Goal: Task Accomplishment & Management: Manage account settings

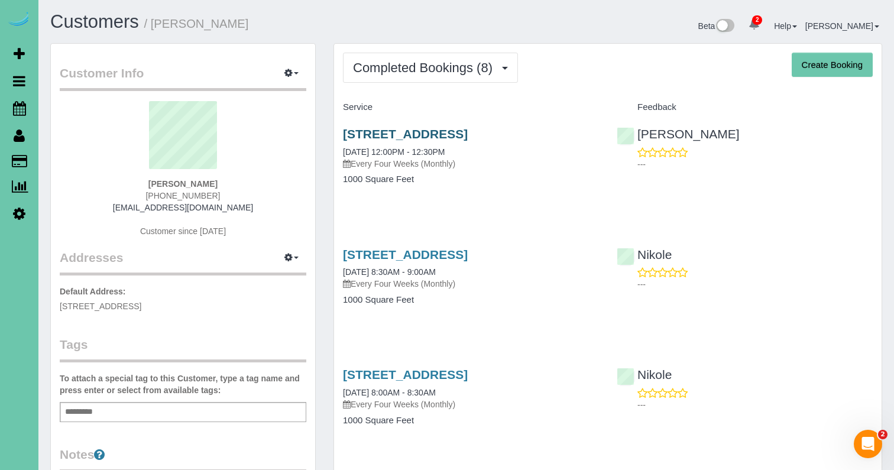
click at [419, 129] on link "5022 Izard St, Omaha, NE 68132" at bounding box center [405, 134] width 125 height 14
click at [351, 253] on link "5022 Izard St, Omaha, NE 68132" at bounding box center [405, 255] width 125 height 14
click at [364, 74] on span "Completed Bookings (8)" at bounding box center [426, 67] width 146 height 15
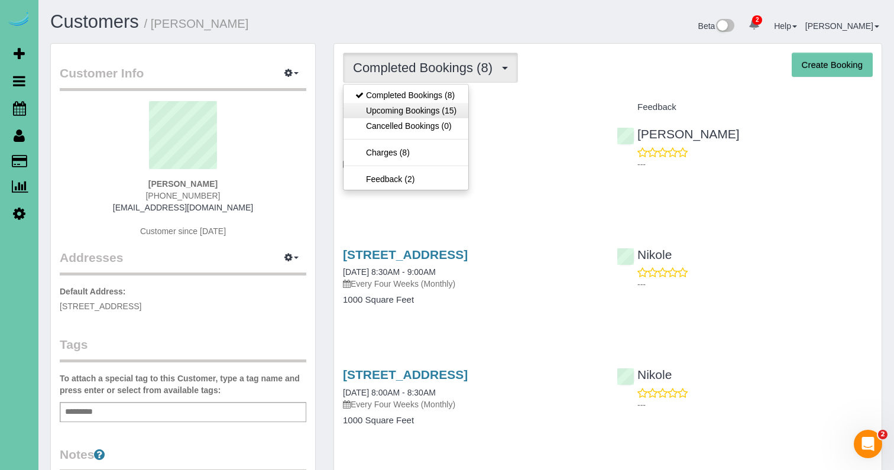
click at [368, 107] on link "Upcoming Bookings (15)" at bounding box center [406, 110] width 125 height 15
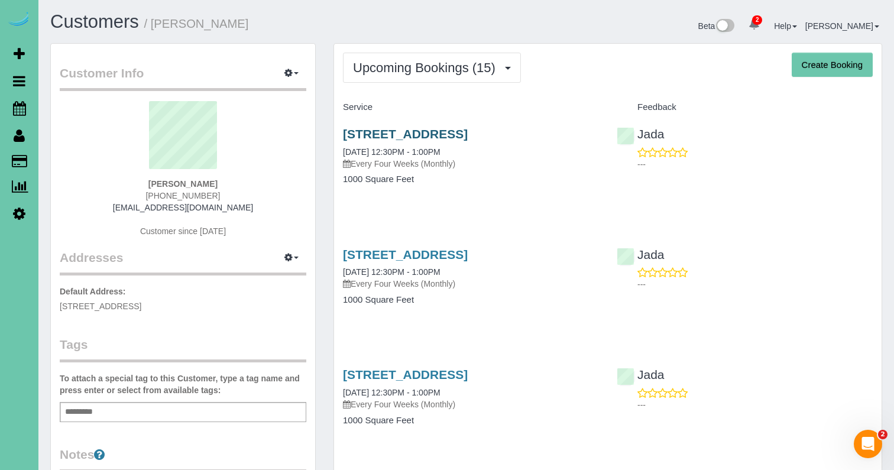
click at [373, 132] on link "5022 Izard St, Omaha, NE 68132" at bounding box center [405, 134] width 125 height 14
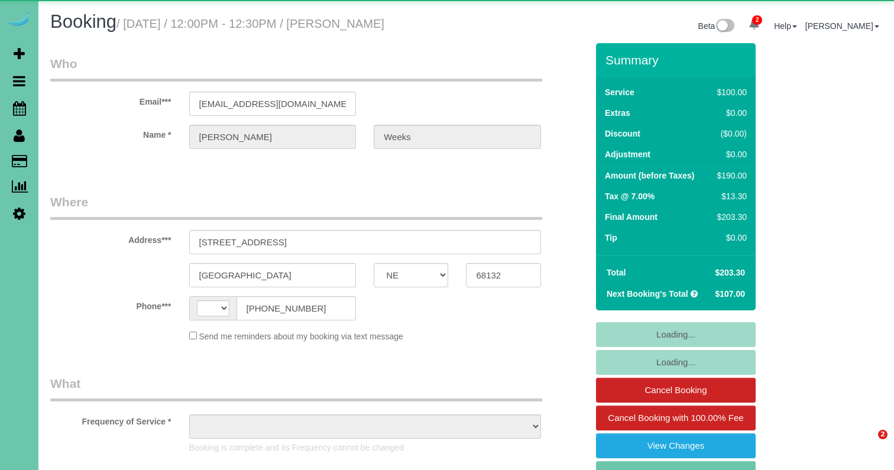
select select "NE"
select select "string:US"
select select "object:943"
select select "string:fspay-c999ee5d-3f75-4b3b-b9b7-70c4a9f040f3"
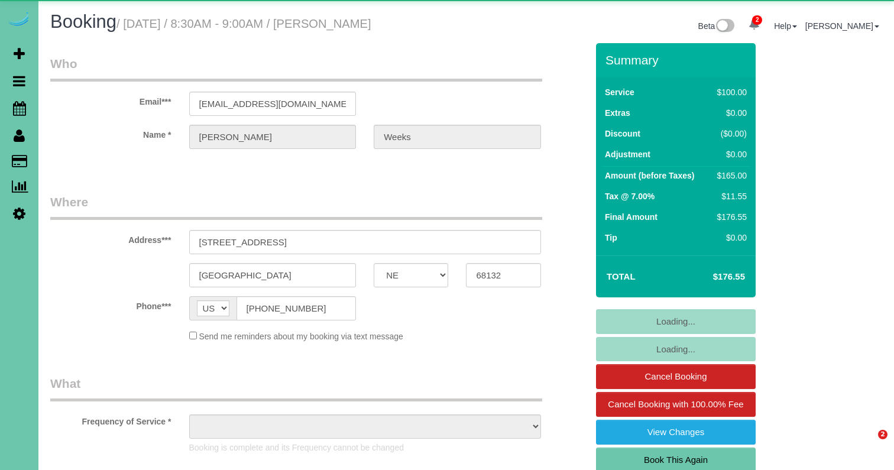
select select "NE"
select select "object:945"
select select "string:fspay-c999ee5d-3f75-4b3b-b9b7-70c4a9f040f3"
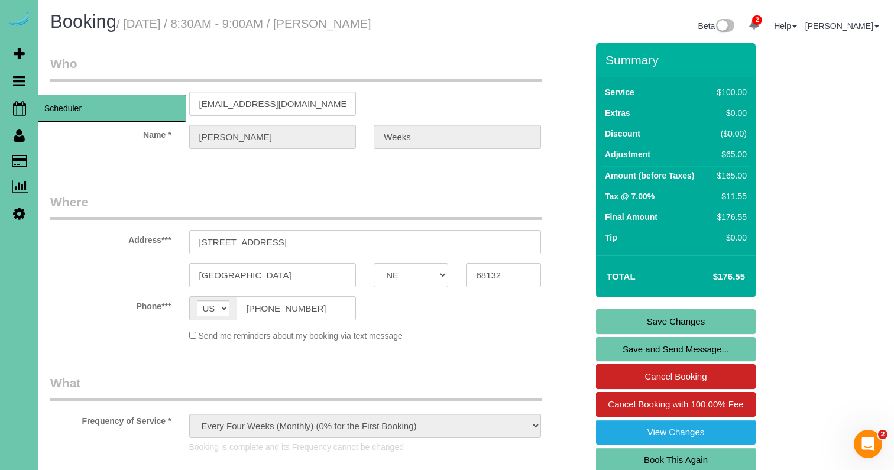
click at [17, 105] on icon at bounding box center [19, 108] width 13 height 14
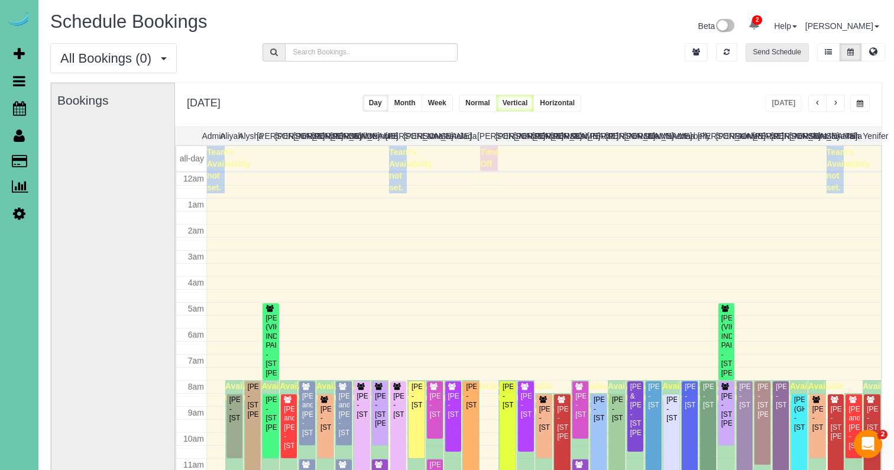
scroll to position [157, 0]
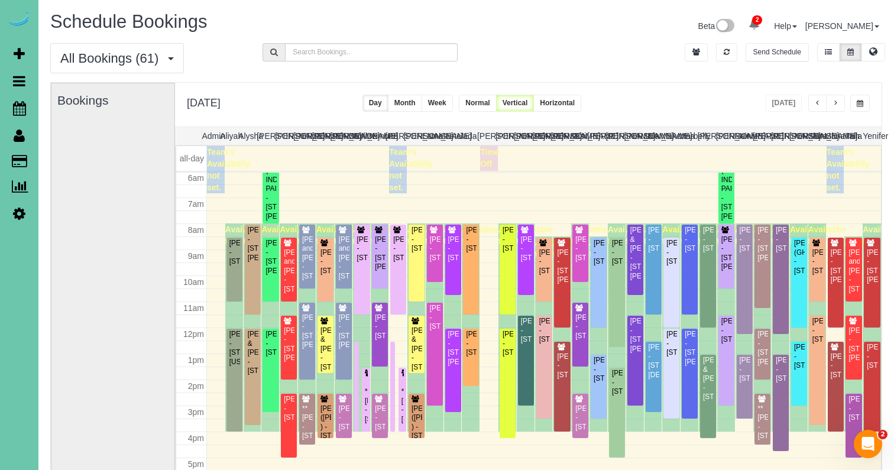
click at [830, 102] on button "button" at bounding box center [835, 103] width 19 height 17
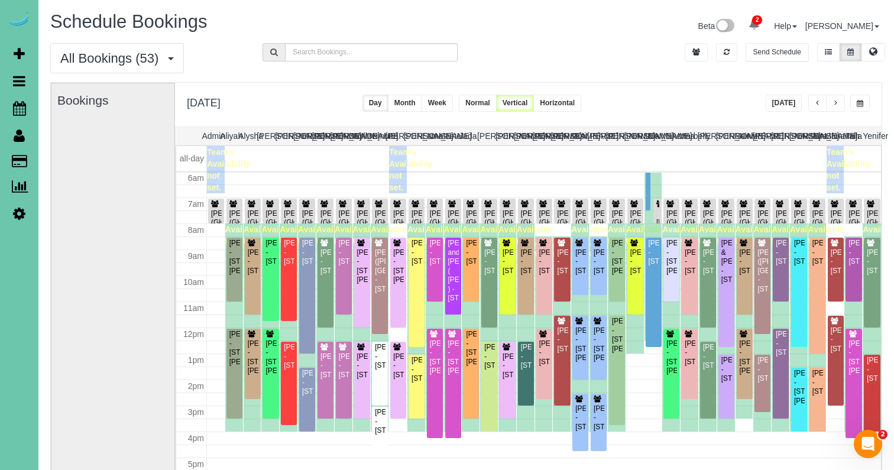
click at [830, 102] on button "button" at bounding box center [835, 103] width 19 height 17
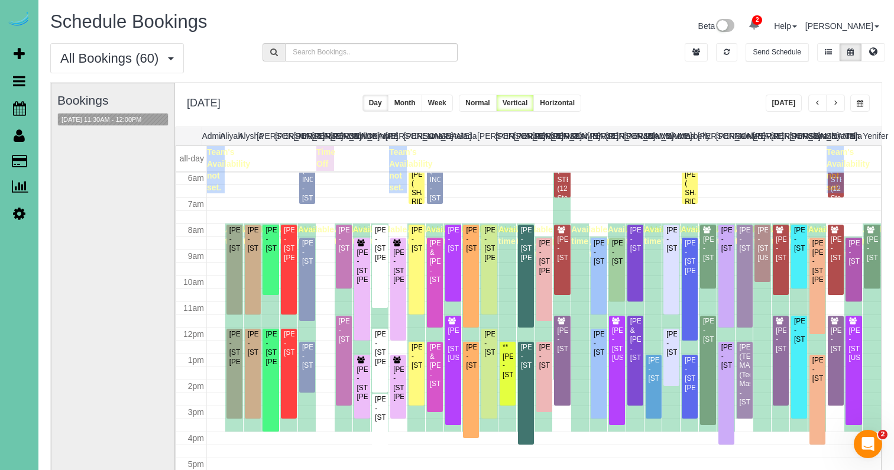
click at [830, 102] on button "button" at bounding box center [835, 103] width 19 height 17
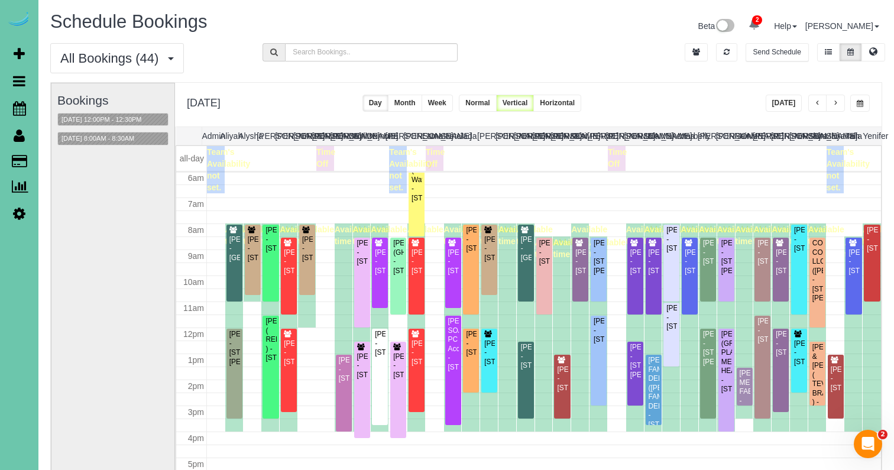
click at [453, 104] on button "Week" at bounding box center [437, 103] width 31 height 17
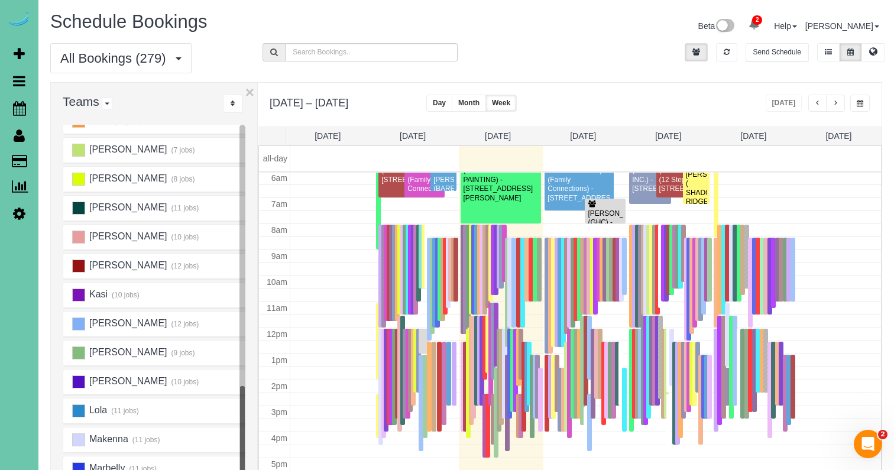
scroll to position [485, 0]
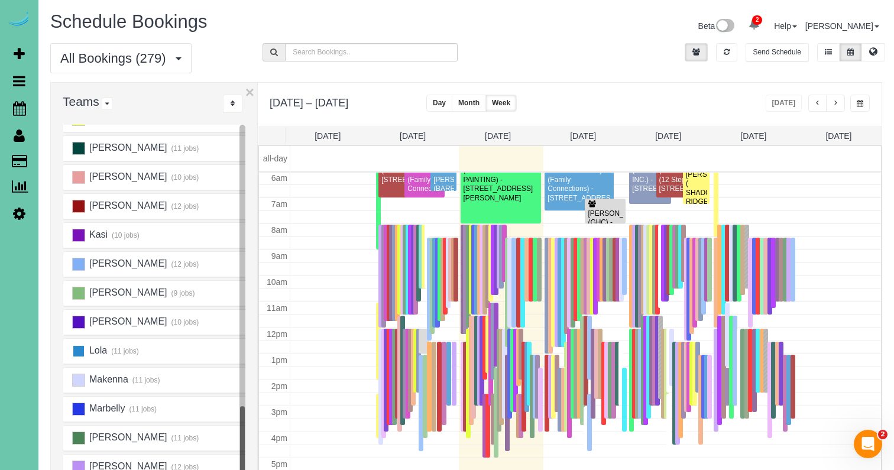
click at [79, 351] on ins at bounding box center [78, 351] width 13 height 13
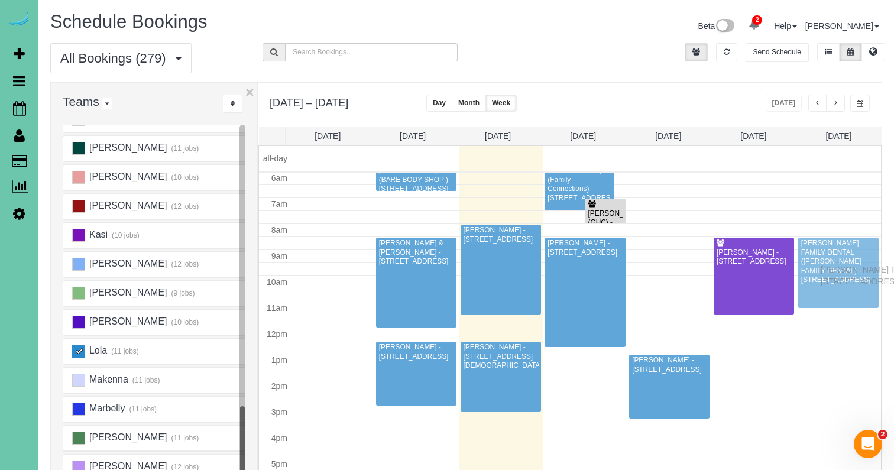
drag, startPoint x: 742, startPoint y: 387, endPoint x: 824, endPoint y: 268, distance: 144.7
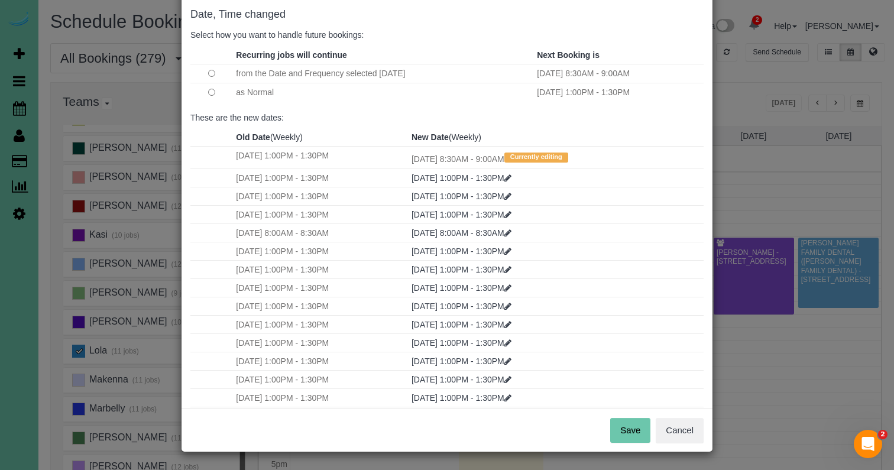
scroll to position [59, 0]
click at [638, 426] on button "Save" at bounding box center [630, 431] width 40 height 25
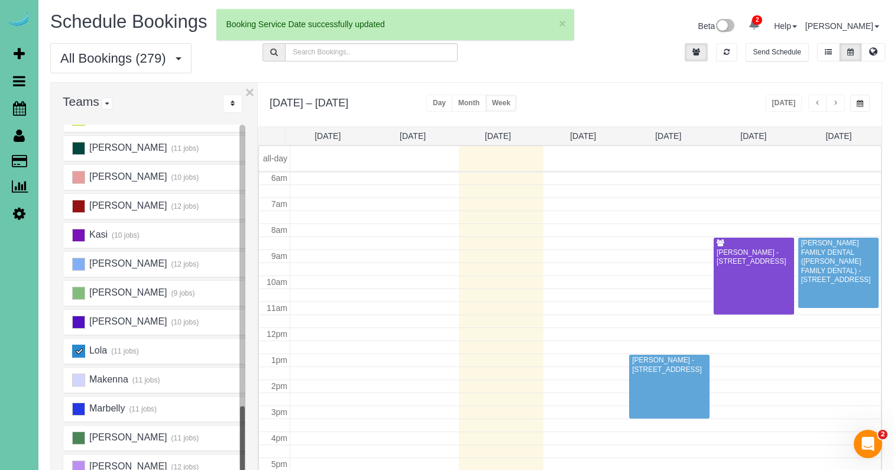
click at [81, 350] on ins at bounding box center [78, 351] width 13 height 13
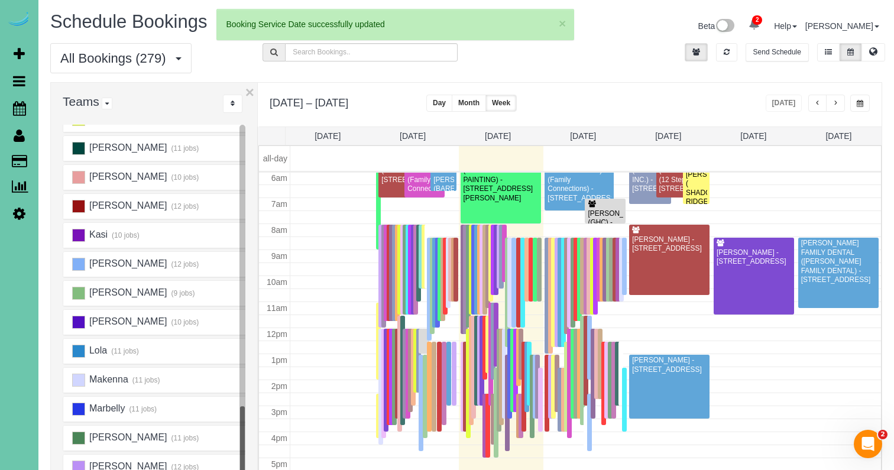
scroll to position [157, 0]
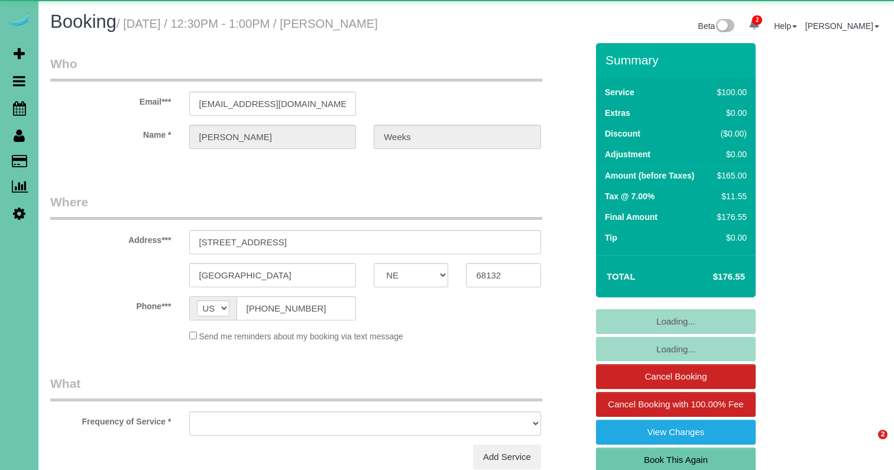
select select "NE"
select select "object:879"
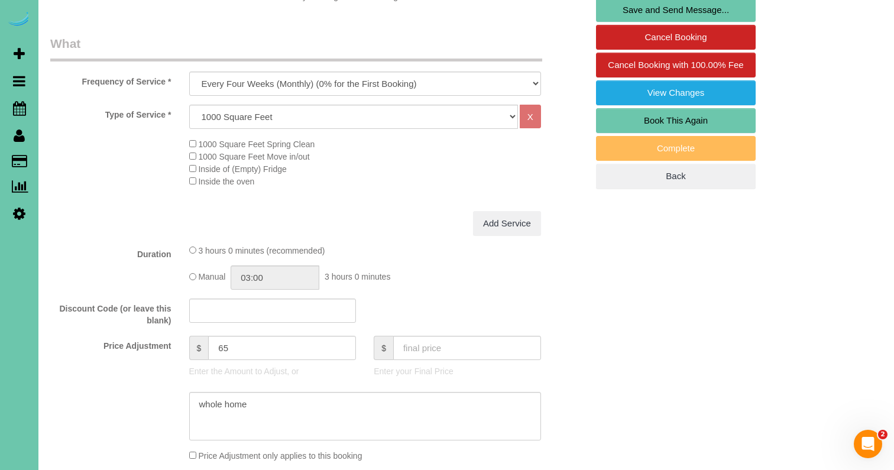
scroll to position [347, 0]
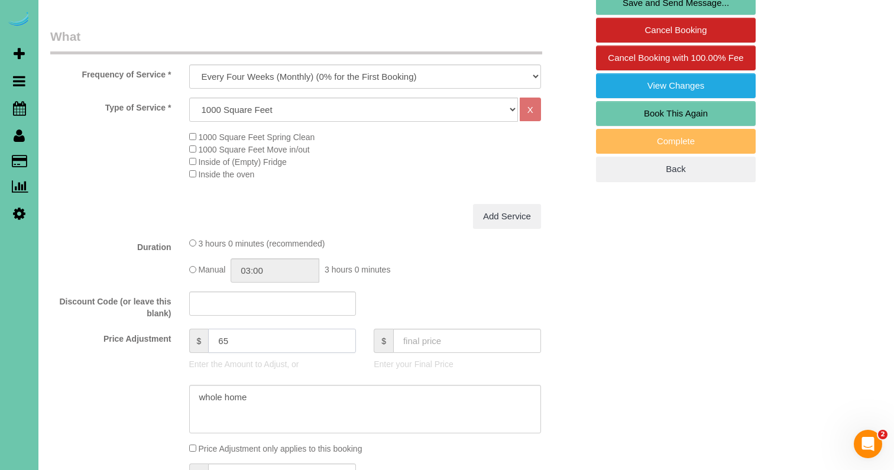
drag, startPoint x: 232, startPoint y: 339, endPoint x: 214, endPoint y: 339, distance: 18.9
click at [214, 339] on input "65" at bounding box center [282, 341] width 148 height 24
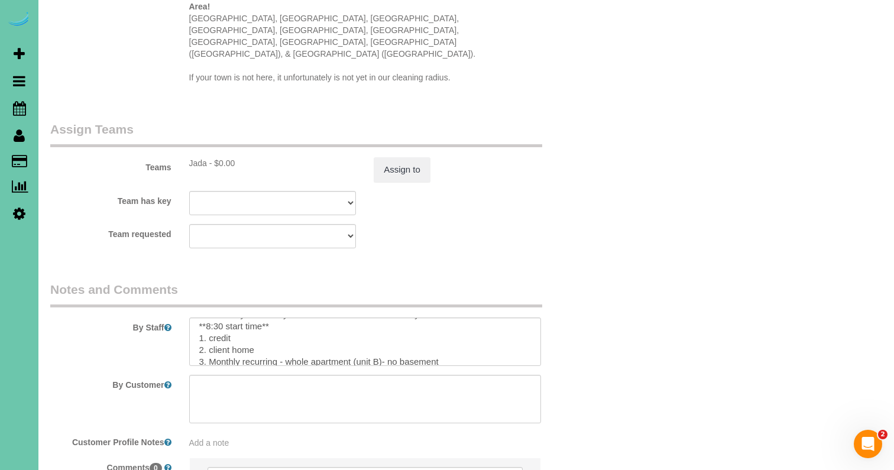
scroll to position [38, 0]
type input "90"
drag, startPoint x: 448, startPoint y: 306, endPoint x: 357, endPoint y: 309, distance: 91.7
click at [357, 318] on textarea at bounding box center [365, 342] width 352 height 49
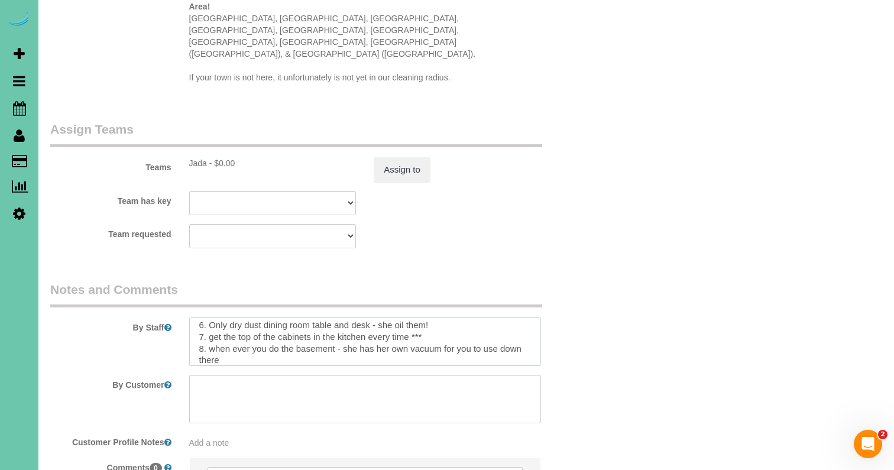
scroll to position [111, 0]
click at [306, 318] on textarea at bounding box center [365, 342] width 352 height 49
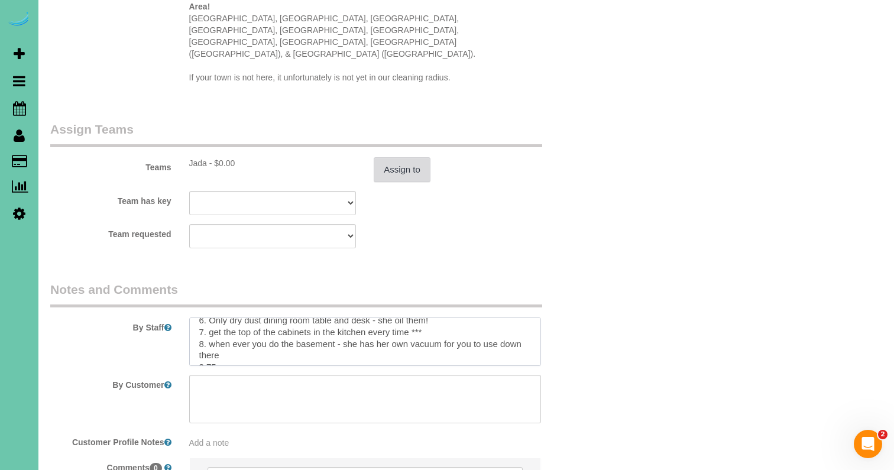
type textarea "**[DATE] - Please clean the office first moving forward*** *If client toys to h…"
click at [393, 157] on button "Assign to" at bounding box center [402, 169] width 57 height 25
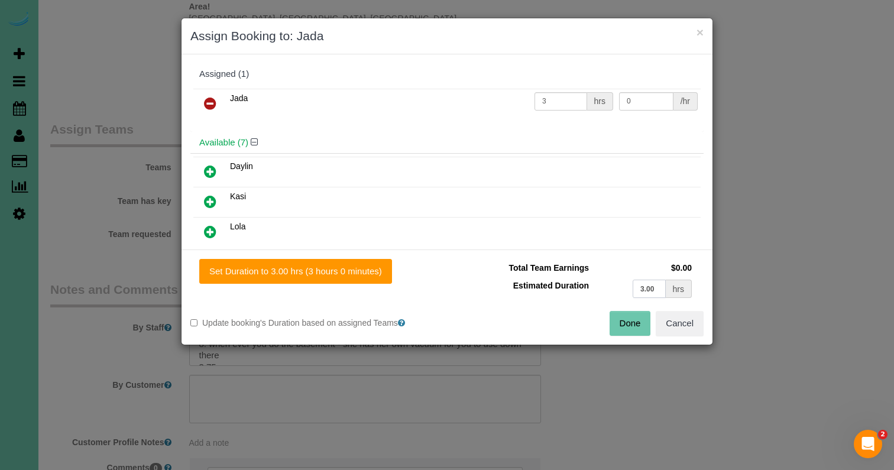
click at [664, 286] on input "3.00" at bounding box center [649, 289] width 33 height 18
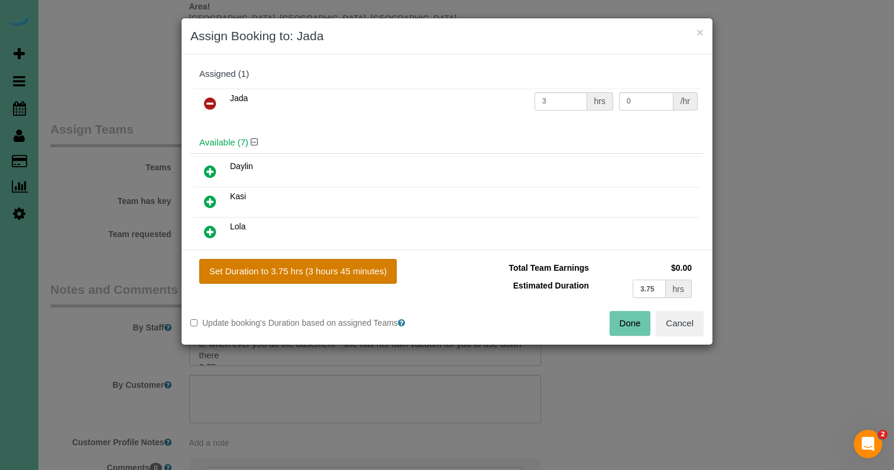
type input "3.75"
click at [365, 271] on button "Set Duration to 3.75 hrs (3 hours 45 minutes)" at bounding box center [298, 271] width 198 height 25
type input "3.75"
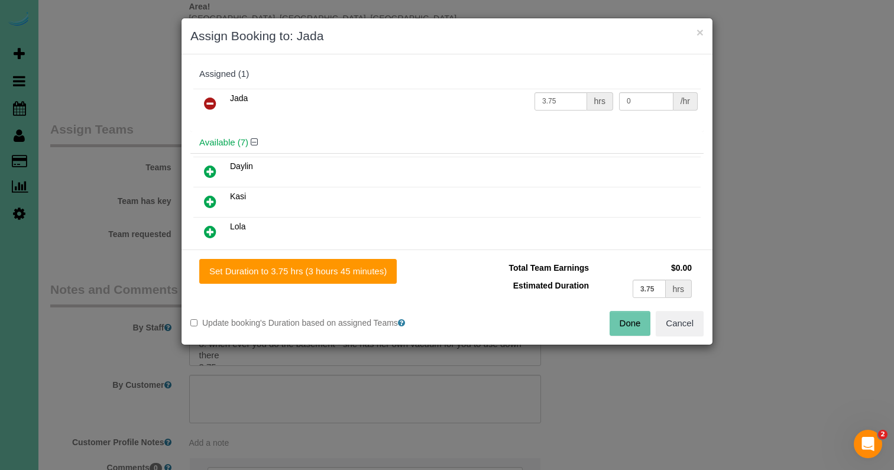
click at [628, 319] on button "Done" at bounding box center [630, 323] width 41 height 25
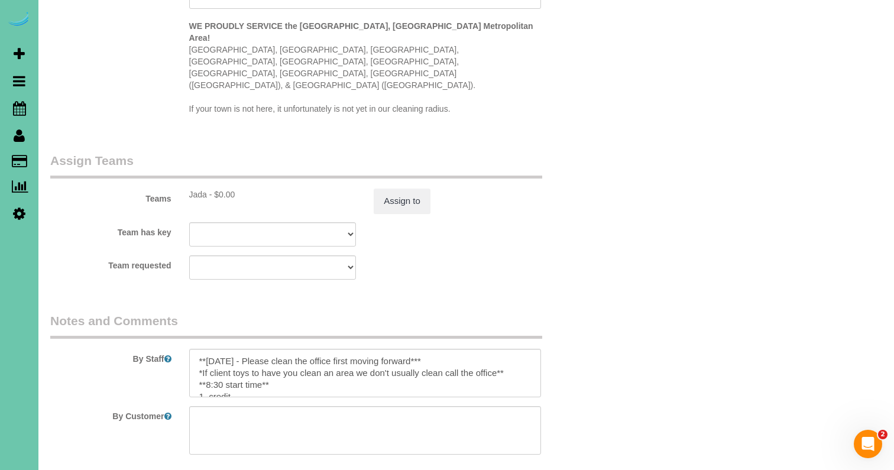
scroll to position [0, 0]
drag, startPoint x: 276, startPoint y: 344, endPoint x: 177, endPoint y: 344, distance: 98.8
click at [177, 344] on div "By Staff" at bounding box center [318, 354] width 555 height 85
drag, startPoint x: 445, startPoint y: 322, endPoint x: 173, endPoint y: 313, distance: 272.2
click at [173, 313] on div "By Staff" at bounding box center [318, 354] width 555 height 85
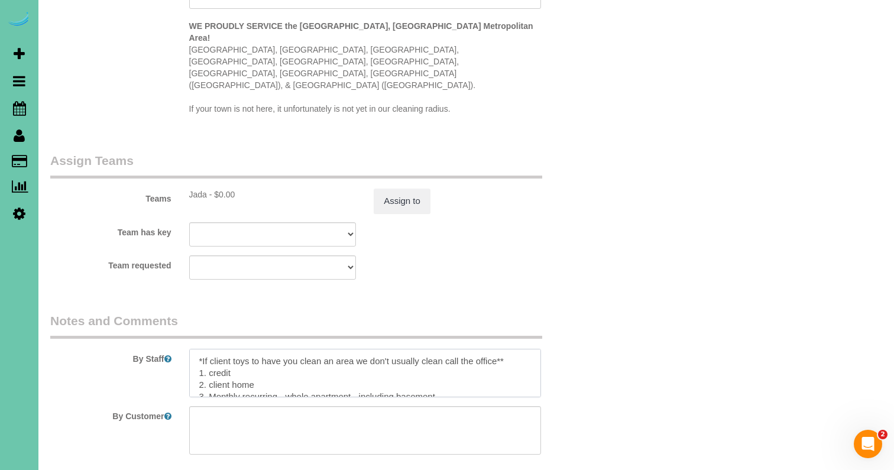
click at [241, 349] on textarea at bounding box center [365, 373] width 352 height 49
click at [218, 349] on textarea at bounding box center [365, 373] width 352 height 49
paste textarea "dust/ clean/wipe the very tops of the kitchen cupboards up high"
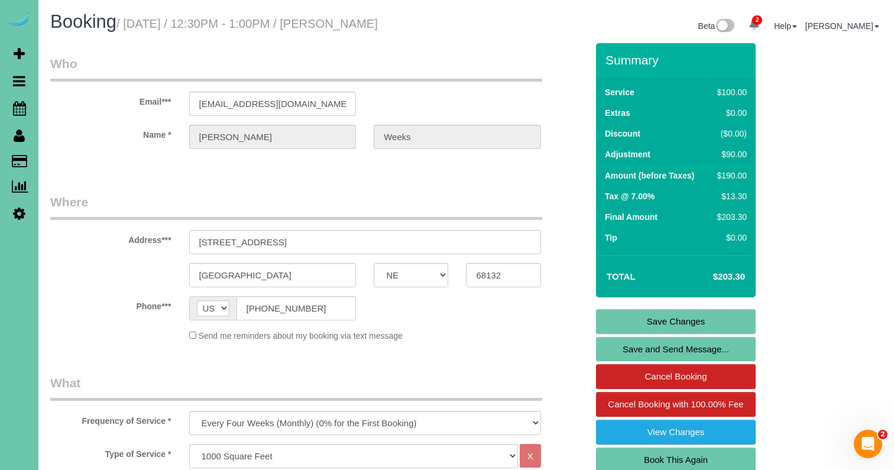
type textarea "**client ran self cleaning on oven - please be sure to wipe out & bring in your…"
click at [611, 314] on link "Save Changes" at bounding box center [676, 321] width 160 height 25
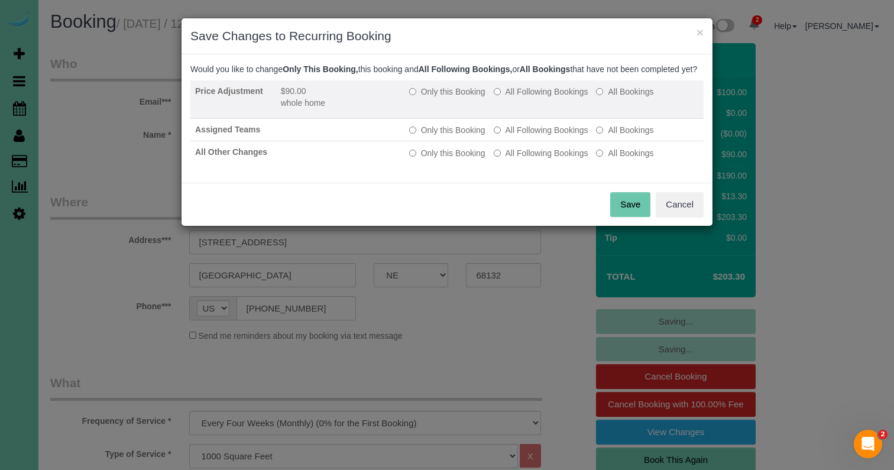
click at [439, 98] on label "Only this Booking" at bounding box center [447, 92] width 76 height 12
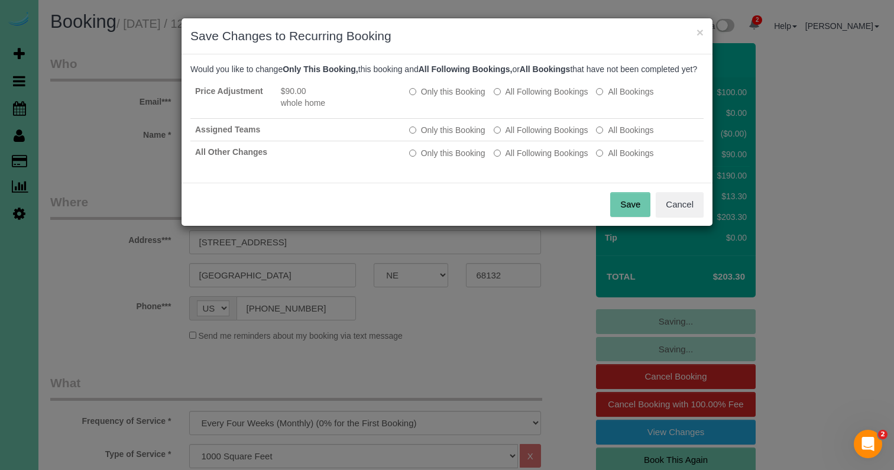
click at [630, 208] on button "Save" at bounding box center [630, 204] width 40 height 25
